Goal: Obtain resource: Obtain resource

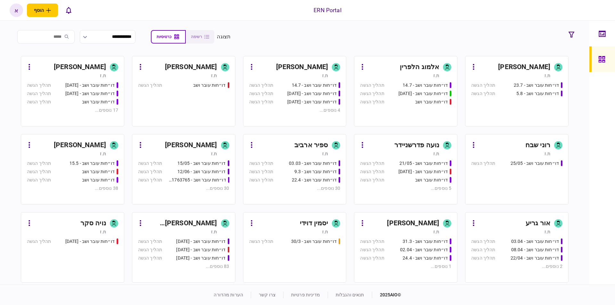
click at [209, 222] on div "[PERSON_NAME] [PERSON_NAME]" at bounding box center [181, 223] width 72 height 10
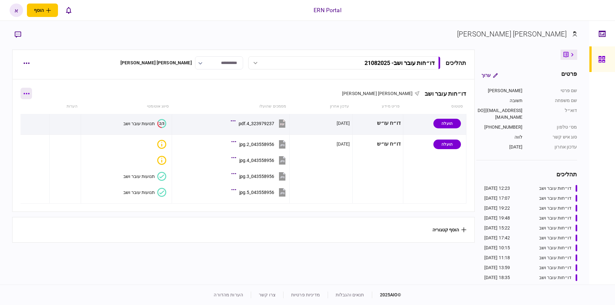
click at [28, 91] on button "button" at bounding box center [26, 94] width 12 height 12
click at [42, 123] on span "הוסף מסמך" at bounding box center [38, 121] width 26 height 8
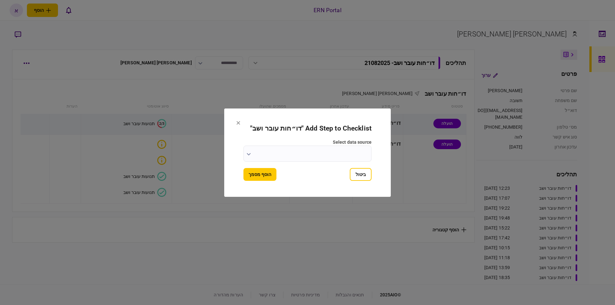
click at [318, 157] on input "select data source" at bounding box center [307, 154] width 128 height 16
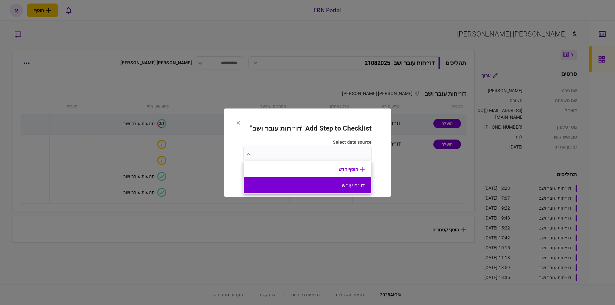
click at [341, 189] on li "דו״ח עו״ש" at bounding box center [307, 185] width 127 height 16
type input "*********"
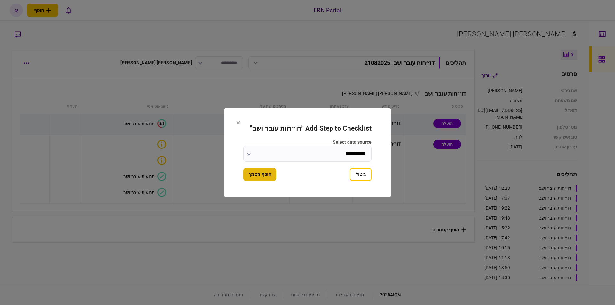
click at [248, 173] on button "הוסף מסמך" at bounding box center [259, 174] width 33 height 13
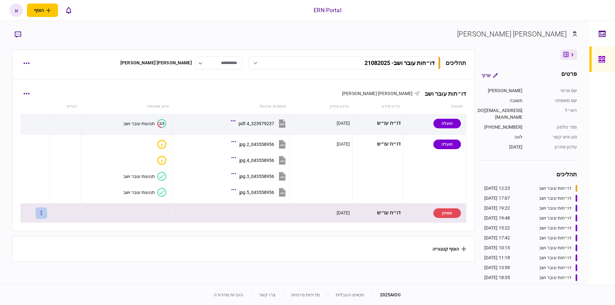
click at [47, 213] on button "button" at bounding box center [42, 214] width 12 height 12
click at [39, 277] on span "העלה קובץ" at bounding box center [42, 279] width 25 height 8
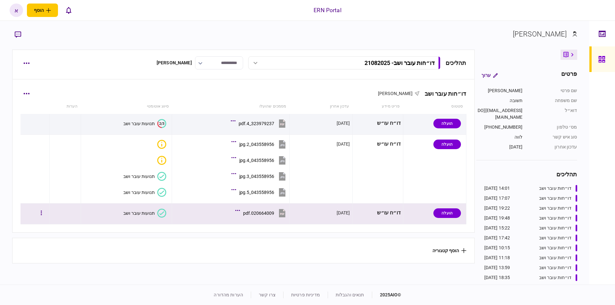
click at [144, 215] on div "תנועות עובר ושב" at bounding box center [138, 213] width 31 height 5
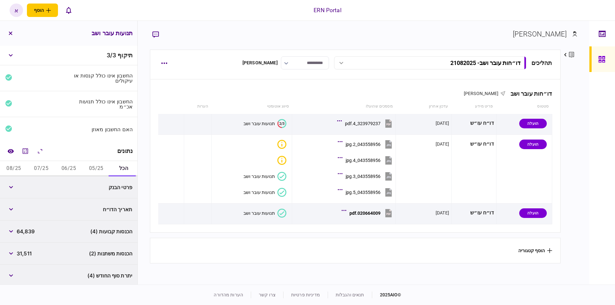
click at [95, 171] on button "05/25" at bounding box center [96, 168] width 28 height 15
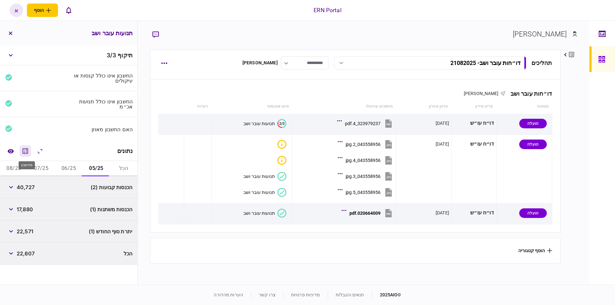
click at [27, 147] on button "מחשבון" at bounding box center [26, 151] width 12 height 12
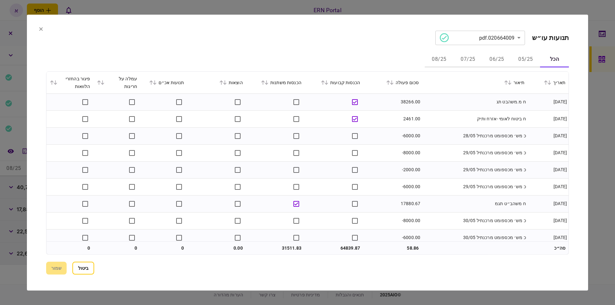
click at [529, 59] on button "05/25" at bounding box center [525, 59] width 29 height 15
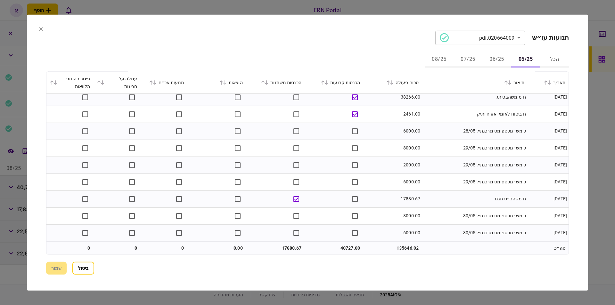
click at [498, 56] on button "06/25" at bounding box center [496, 59] width 29 height 15
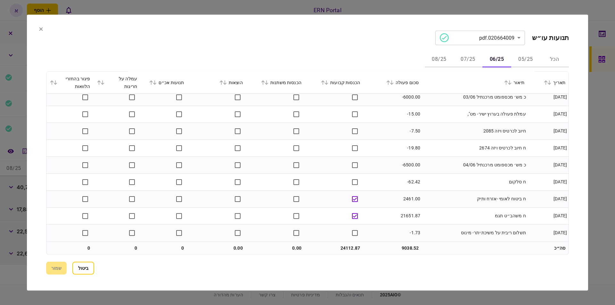
scroll to position [40, 0]
click at [468, 60] on button "07/25" at bounding box center [468, 59] width 29 height 15
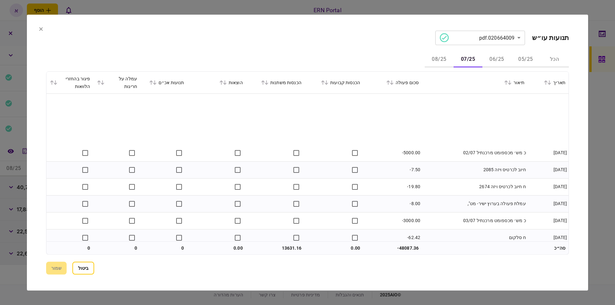
scroll to position [57, 0]
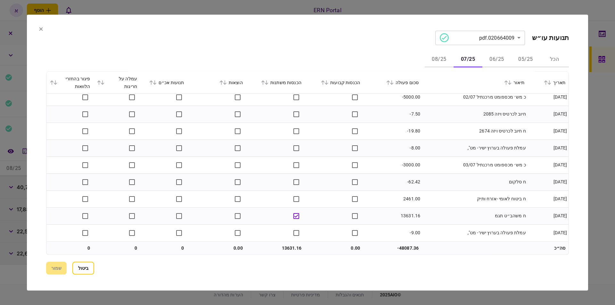
click at [439, 59] on button "08/25" at bounding box center [439, 59] width 29 height 15
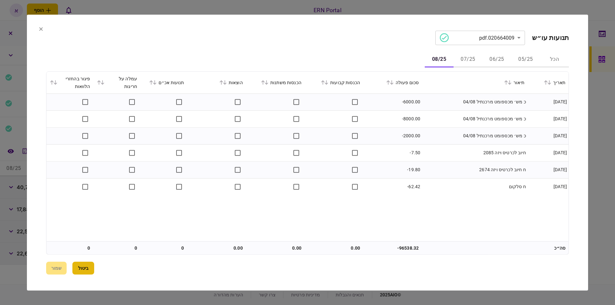
drag, startPoint x: 91, startPoint y: 265, endPoint x: 106, endPoint y: 250, distance: 21.5
click at [91, 265] on button "ביטול" at bounding box center [83, 268] width 22 height 13
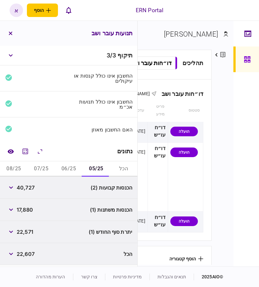
click at [23, 188] on span "40,727" at bounding box center [26, 188] width 18 height 8
copy span "40,727"
click at [29, 231] on span "22,571" at bounding box center [25, 232] width 17 height 8
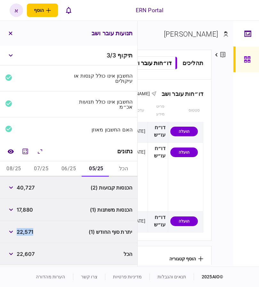
copy span "22,571"
click at [71, 171] on button "06/25" at bounding box center [69, 168] width 28 height 15
click at [29, 186] on span "24,112" at bounding box center [25, 188] width 16 height 8
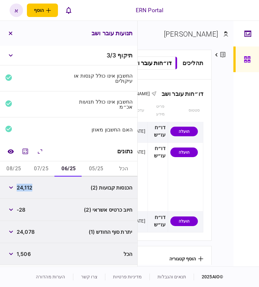
click at [29, 186] on span "24,112" at bounding box center [25, 188] width 16 height 8
copy span "24,112"
click at [91, 168] on button "05/25" at bounding box center [96, 168] width 28 height 15
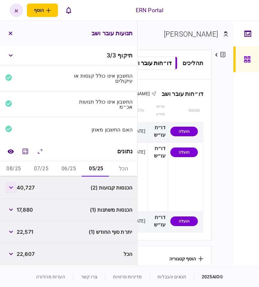
click at [11, 188] on icon "button" at bounding box center [11, 187] width 4 height 3
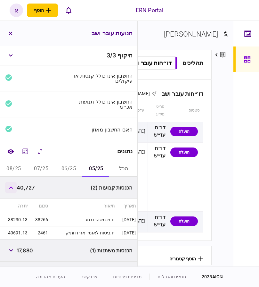
click at [10, 188] on icon "button" at bounding box center [11, 187] width 4 height 3
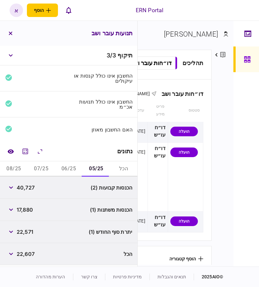
drag, startPoint x: 62, startPoint y: 169, endPoint x: 58, endPoint y: 170, distance: 4.5
click at [63, 169] on button "06/25" at bounding box center [69, 168] width 28 height 15
click at [28, 233] on span "24,078" at bounding box center [26, 232] width 18 height 8
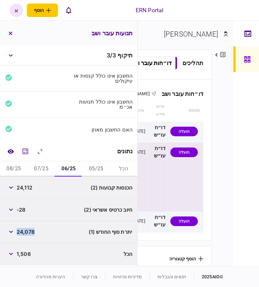
drag, startPoint x: 28, startPoint y: 233, endPoint x: 162, endPoint y: 188, distance: 141.4
click at [28, 233] on span "24,078" at bounding box center [26, 232] width 18 height 8
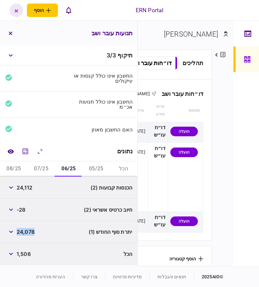
copy span "24,078"
click at [52, 164] on button "07/25" at bounding box center [42, 168] width 28 height 15
click at [26, 188] on span "13,631" at bounding box center [25, 188] width 16 height 8
drag, startPoint x: 26, startPoint y: 188, endPoint x: 30, endPoint y: 188, distance: 4.8
click at [26, 188] on span "13,631" at bounding box center [25, 188] width 16 height 8
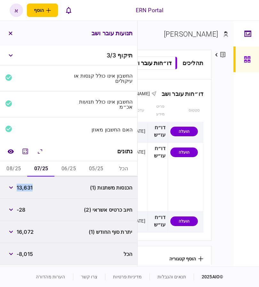
copy span "13,631"
drag, startPoint x: 97, startPoint y: 171, endPoint x: 94, endPoint y: 171, distance: 3.5
click at [97, 171] on button "05/25" at bounding box center [96, 168] width 28 height 15
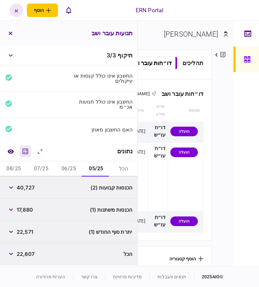
click at [29, 150] on icon "מחשבון" at bounding box center [25, 151] width 8 height 8
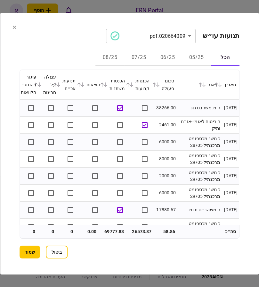
click at [21, 249] on button "שמור" at bounding box center [30, 251] width 20 height 13
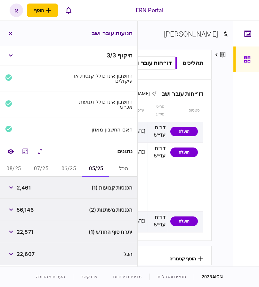
click at [24, 208] on span "56,146" at bounding box center [25, 210] width 17 height 8
copy span "56,146"
click at [28, 187] on span "2,461" at bounding box center [24, 188] width 14 height 8
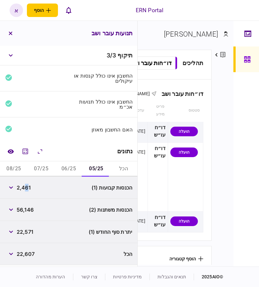
copy span "6"
click at [26, 189] on span "2,461" at bounding box center [24, 188] width 14 height 8
click at [54, 169] on button "07/25" at bounding box center [42, 168] width 28 height 15
click at [45, 171] on button "07/25" at bounding box center [42, 168] width 28 height 15
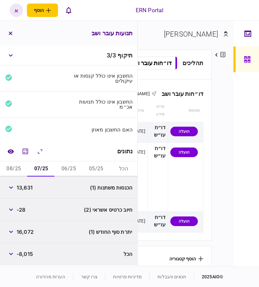
click at [17, 192] on button "button" at bounding box center [11, 188] width 12 height 12
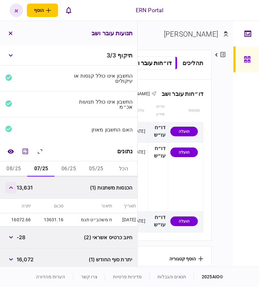
click at [11, 188] on icon "button" at bounding box center [11, 187] width 4 height 3
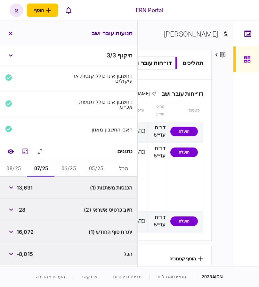
click at [24, 169] on button "08/25" at bounding box center [14, 168] width 28 height 15
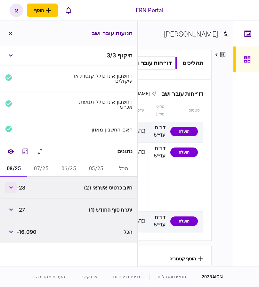
click at [11, 188] on icon "button" at bounding box center [11, 187] width 4 height 3
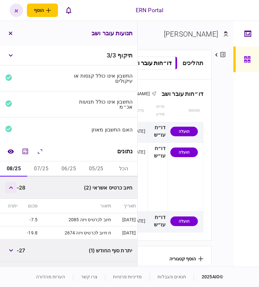
click at [11, 188] on icon "button" at bounding box center [11, 187] width 4 height 3
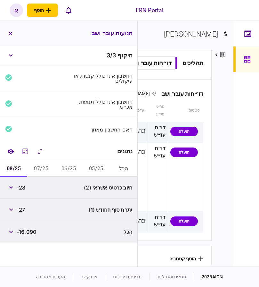
drag, startPoint x: 70, startPoint y: 168, endPoint x: 61, endPoint y: 170, distance: 9.2
click at [70, 168] on button "06/25" at bounding box center [69, 168] width 28 height 15
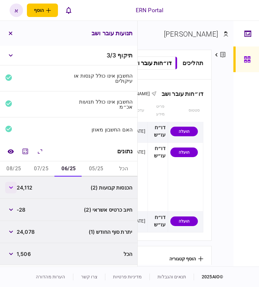
click at [11, 190] on button "button" at bounding box center [11, 188] width 12 height 12
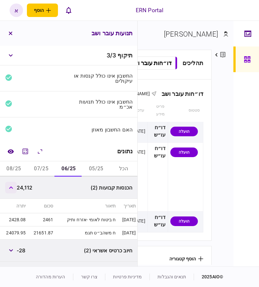
click at [11, 190] on button "button" at bounding box center [11, 188] width 12 height 12
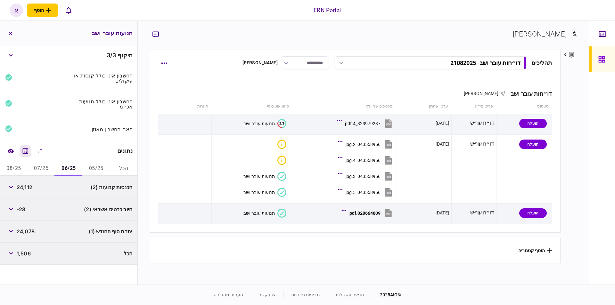
click at [26, 152] on icon "מחשבון" at bounding box center [25, 151] width 8 height 8
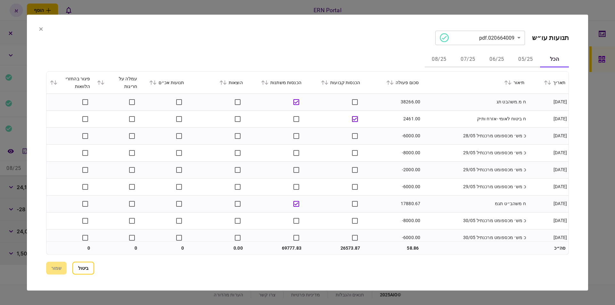
click at [525, 58] on button "05/25" at bounding box center [525, 59] width 29 height 15
click at [496, 52] on button "06/25" at bounding box center [496, 59] width 29 height 15
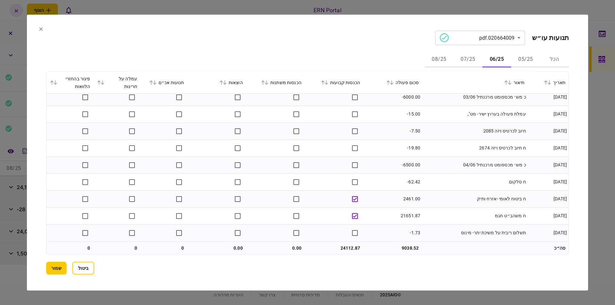
scroll to position [40, 0]
click at [469, 58] on button "07/25" at bounding box center [468, 59] width 29 height 15
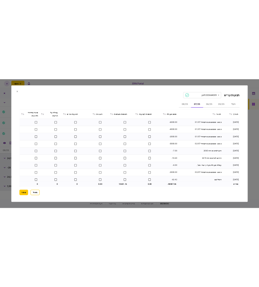
scroll to position [57, 0]
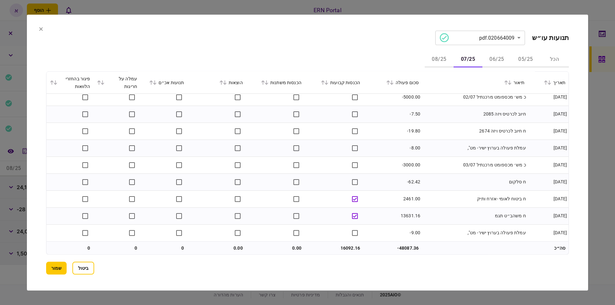
click at [442, 55] on button "08/25" at bounding box center [439, 59] width 29 height 15
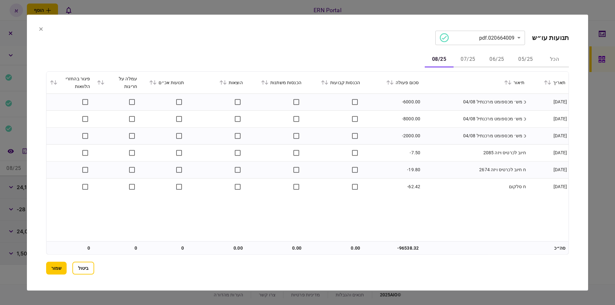
click at [57, 269] on button "שמור" at bounding box center [56, 268] width 20 height 13
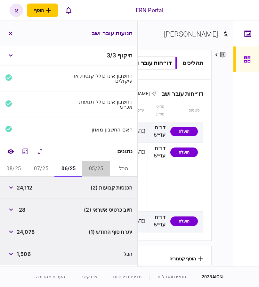
drag, startPoint x: 91, startPoint y: 167, endPoint x: 66, endPoint y: 187, distance: 31.7
click at [93, 168] on button "05/25" at bounding box center [96, 168] width 28 height 15
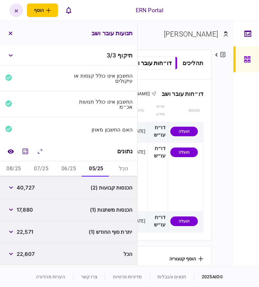
click at [23, 189] on span "40,727" at bounding box center [26, 188] width 18 height 8
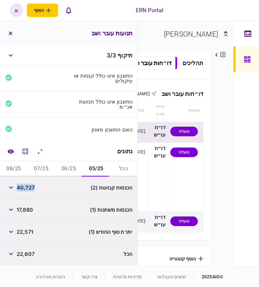
copy span "40,727"
click at [68, 169] on button "06/25" at bounding box center [69, 168] width 28 height 15
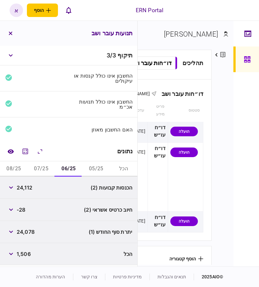
click at [26, 186] on span "24,112" at bounding box center [25, 188] width 16 height 8
copy span "24,112"
click at [42, 170] on button "07/25" at bounding box center [42, 168] width 28 height 15
click at [25, 188] on span "16,092" at bounding box center [25, 188] width 17 height 8
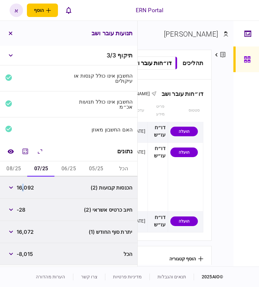
click at [26, 188] on span "16,092" at bounding box center [25, 188] width 17 height 8
click at [24, 185] on span "16,092" at bounding box center [25, 188] width 17 height 8
click at [30, 186] on span "16,092" at bounding box center [25, 188] width 17 height 8
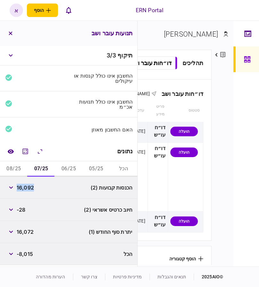
copy span "16,092"
click at [28, 228] on span "16,072" at bounding box center [25, 232] width 17 height 8
click at [14, 172] on button "08/25" at bounding box center [14, 168] width 28 height 15
